Goal: Transaction & Acquisition: Purchase product/service

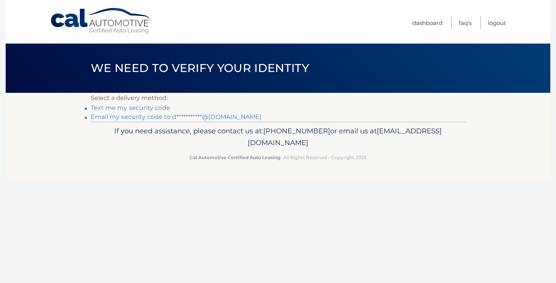
click at [159, 109] on link "Text me my security code" at bounding box center [130, 107] width 79 height 7
click at [198, 119] on link "**********" at bounding box center [176, 116] width 171 height 7
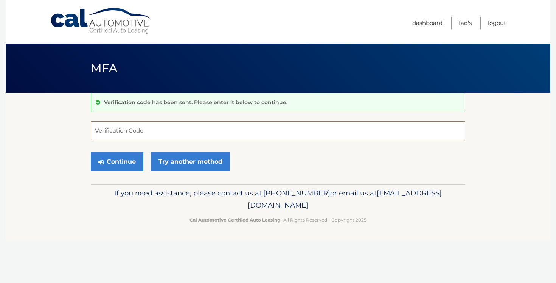
click at [233, 126] on input "Verification Code" at bounding box center [278, 130] width 375 height 19
type input "306049"
click at [126, 162] on button "Continue" at bounding box center [117, 161] width 53 height 19
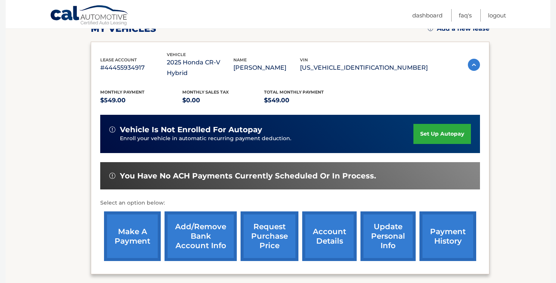
scroll to position [117, 0]
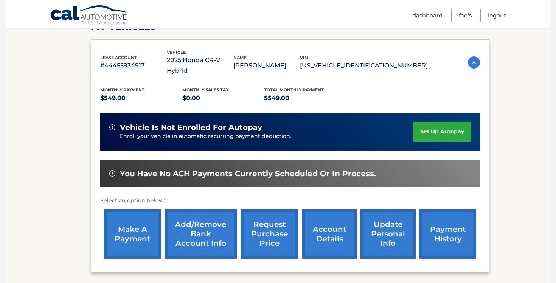
click at [129, 212] on link "make a payment" at bounding box center [132, 234] width 57 height 50
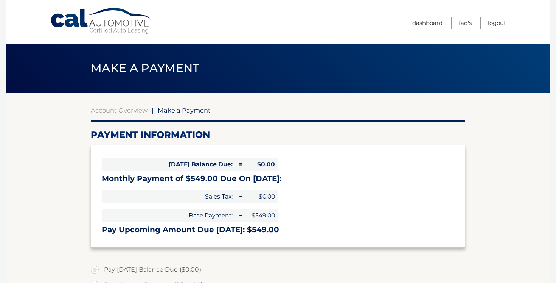
select select "ZWE3MWM0NmQtNGRlMi00YzkyLWJmZGYtNWVlMjg4OTY5NmY4"
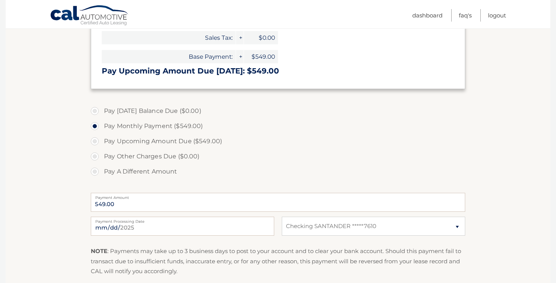
scroll to position [160, 0]
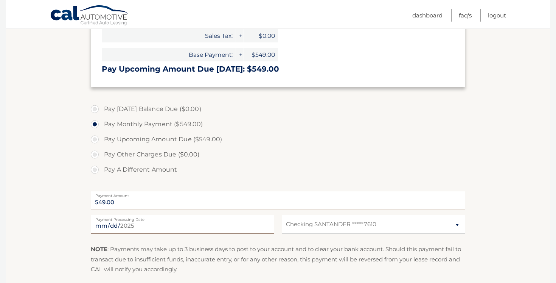
click at [218, 223] on input "[DATE]" at bounding box center [183, 224] width 184 height 19
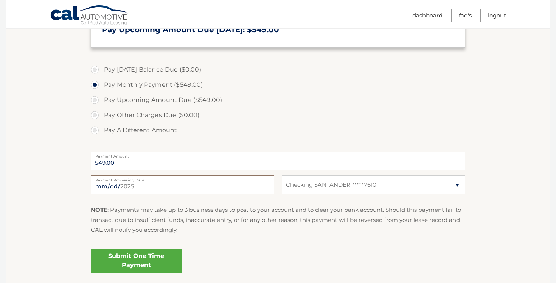
scroll to position [258, 0]
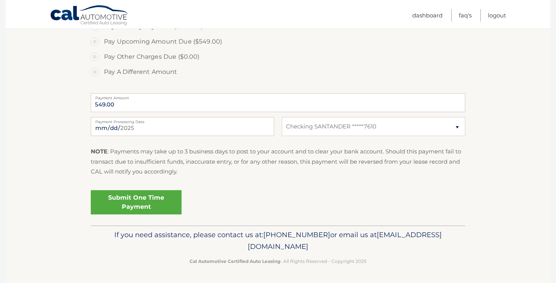
click at [148, 194] on link "Submit One Time Payment" at bounding box center [136, 202] width 91 height 24
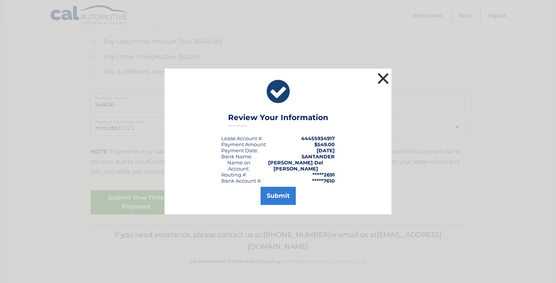
click at [384, 80] on button "×" at bounding box center [383, 78] width 15 height 15
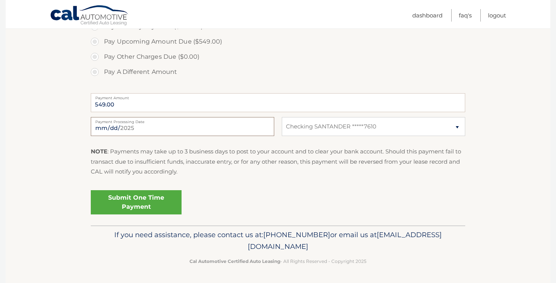
click at [159, 129] on input "[DATE]" at bounding box center [183, 126] width 184 height 19
type input "[DATE]"
click at [126, 209] on link "Submit One Time Payment" at bounding box center [136, 202] width 91 height 24
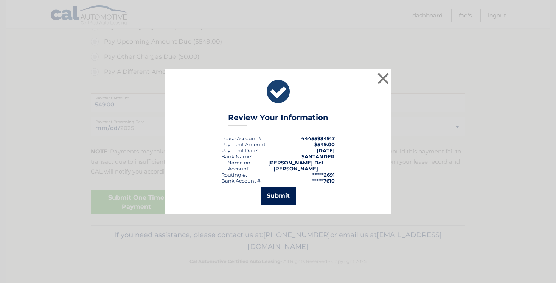
click at [285, 196] on button "Submit" at bounding box center [278, 196] width 35 height 18
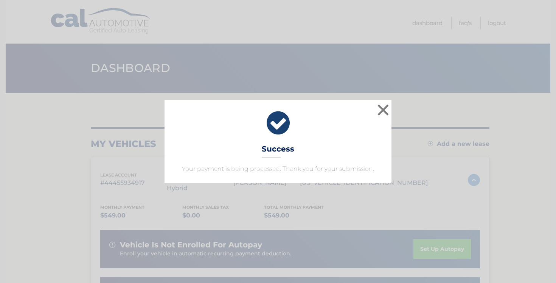
click at [368, 117] on icon at bounding box center [278, 122] width 208 height 27
click at [383, 105] on button "×" at bounding box center [383, 109] width 15 height 15
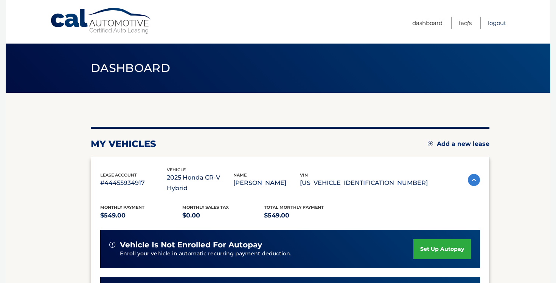
click at [501, 19] on link "Logout" at bounding box center [497, 23] width 18 height 12
